Goal: Information Seeking & Learning: Learn about a topic

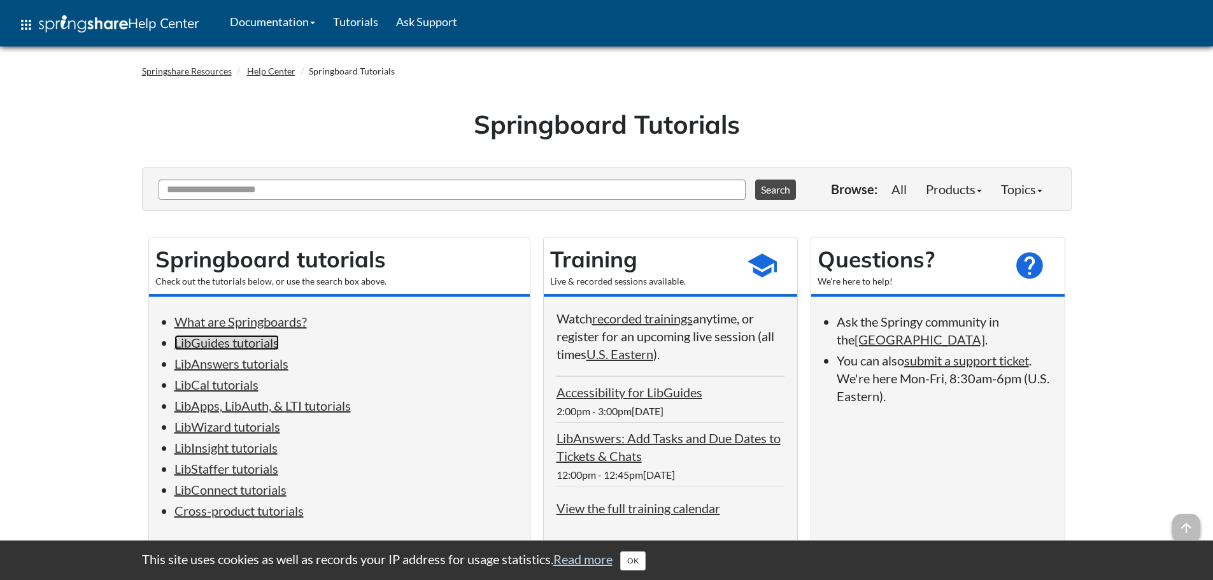
click at [222, 344] on link "LibGuides tutorials" at bounding box center [226, 342] width 104 height 15
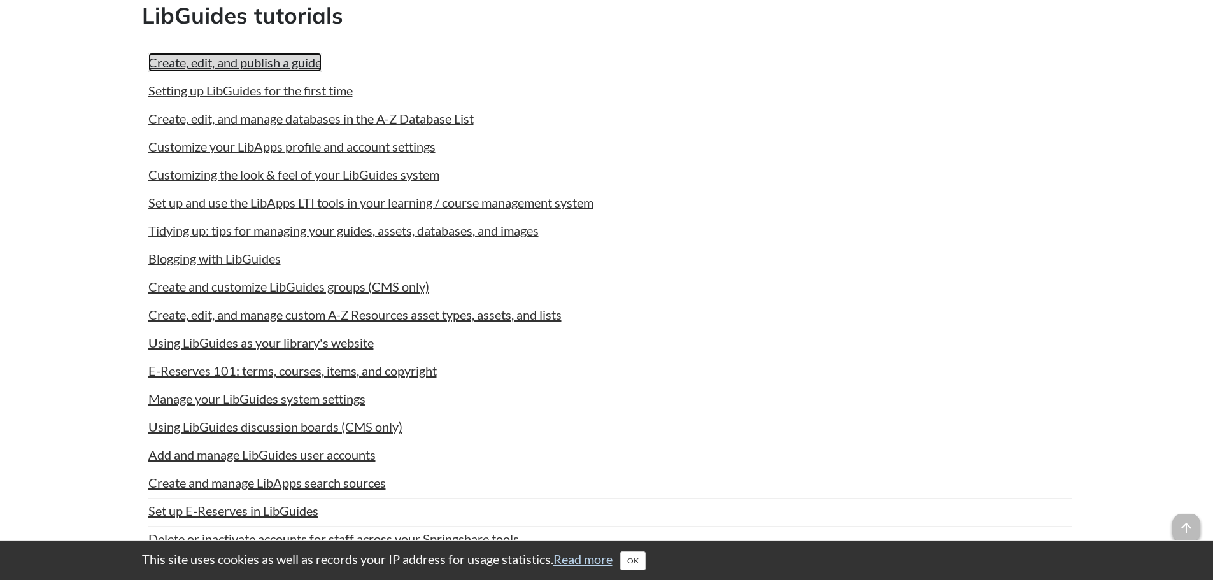
click at [201, 61] on link "Create, edit, and publish a guide" at bounding box center [234, 62] width 173 height 19
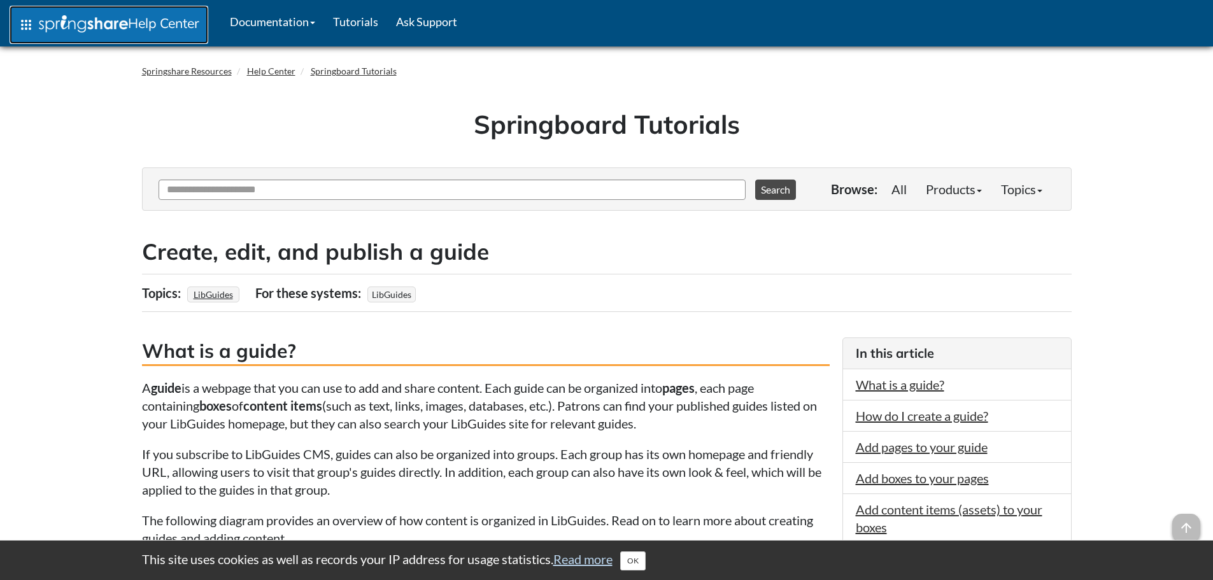
click at [71, 24] on img at bounding box center [83, 23] width 89 height 17
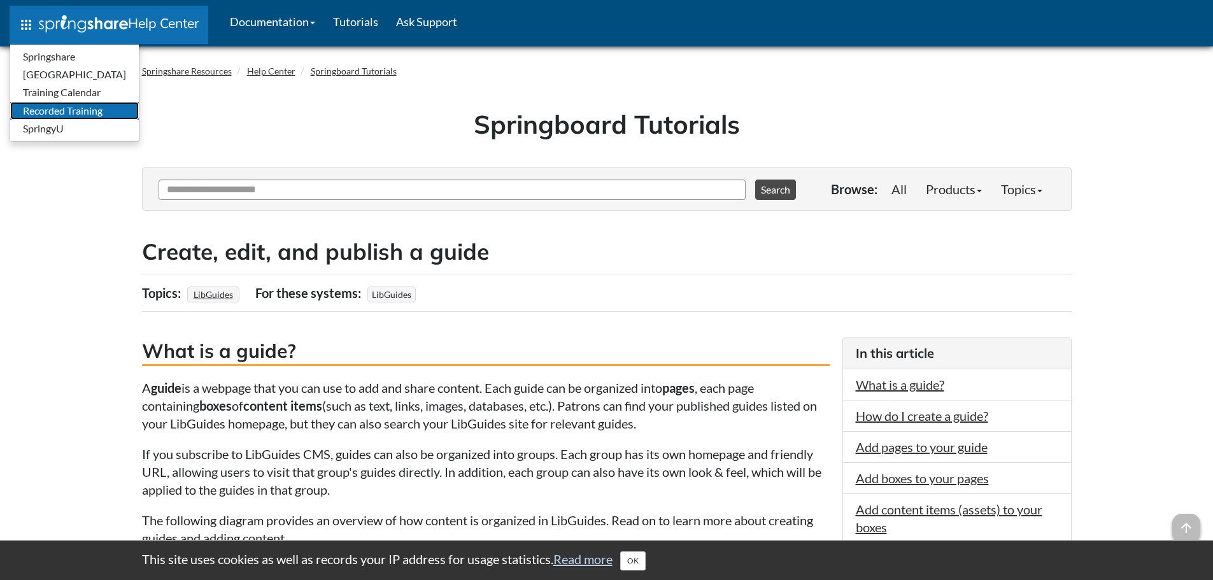
click at [67, 111] on link "Recorded Training" at bounding box center [74, 111] width 129 height 18
